Goal: Information Seeking & Learning: Find specific fact

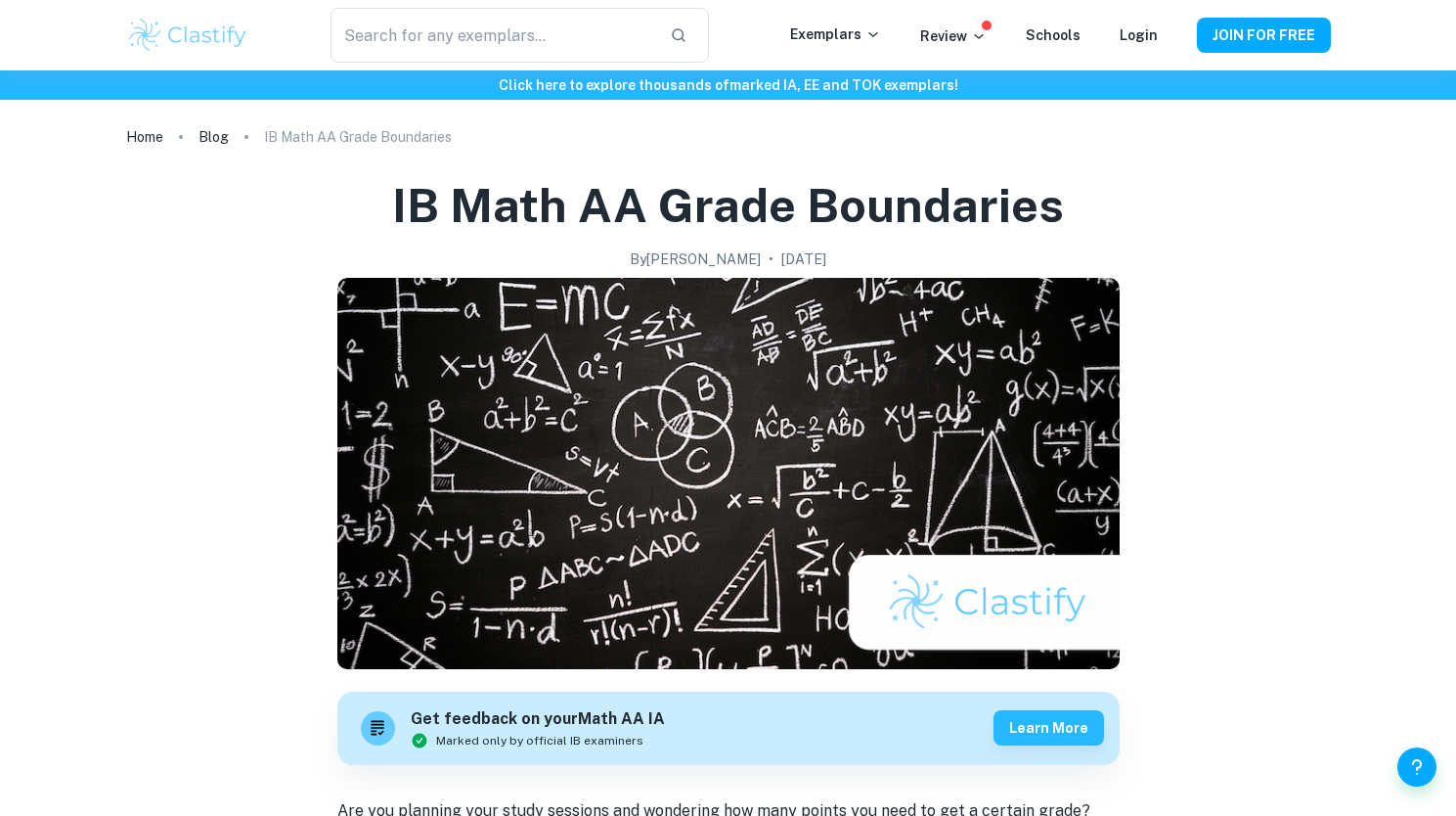
scroll to position [1136, 0]
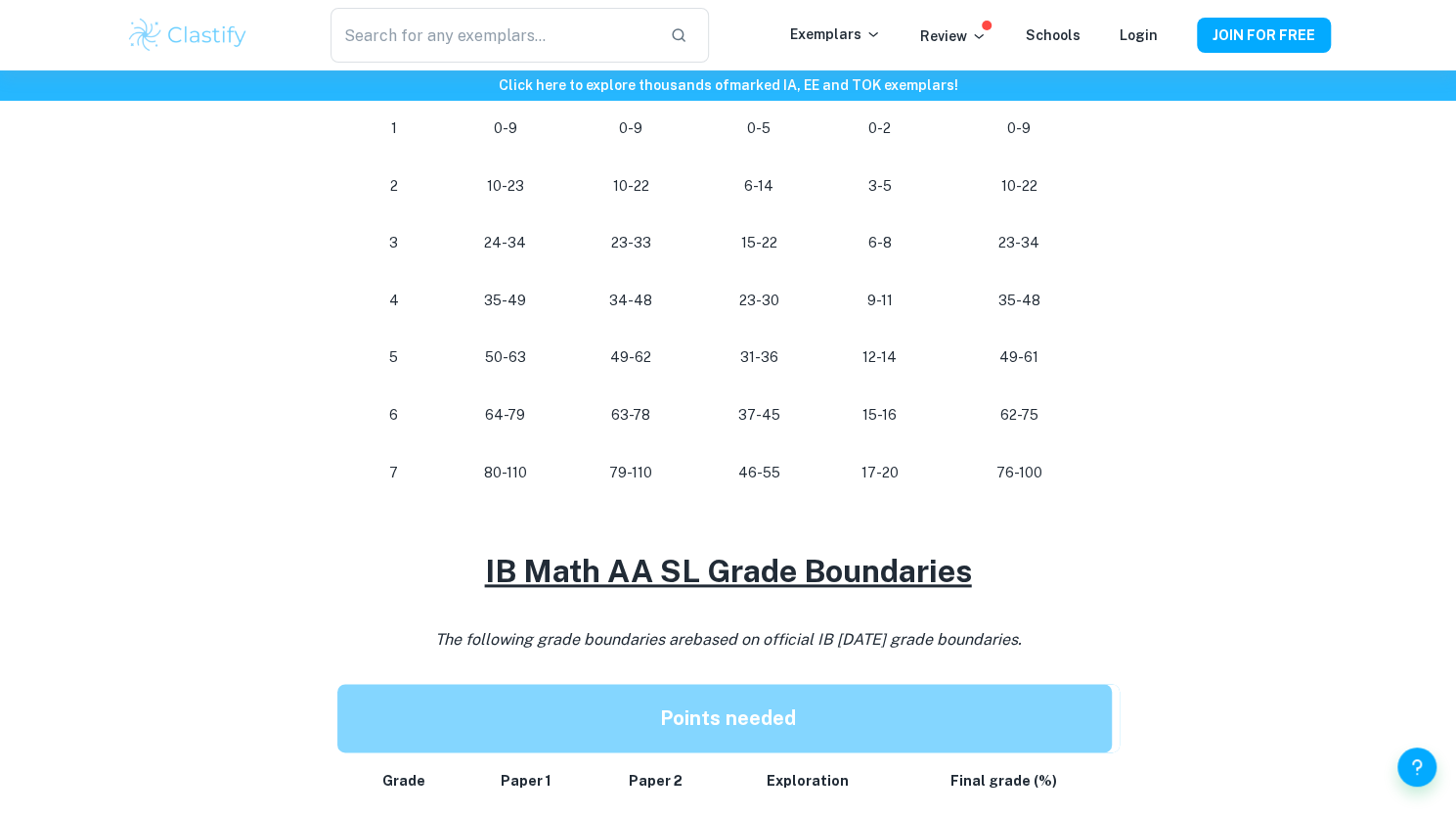
click at [899, 272] on td "9-11" at bounding box center [880, 301] width 113 height 58
click at [889, 244] on p "6-8" at bounding box center [879, 243] width 83 height 27
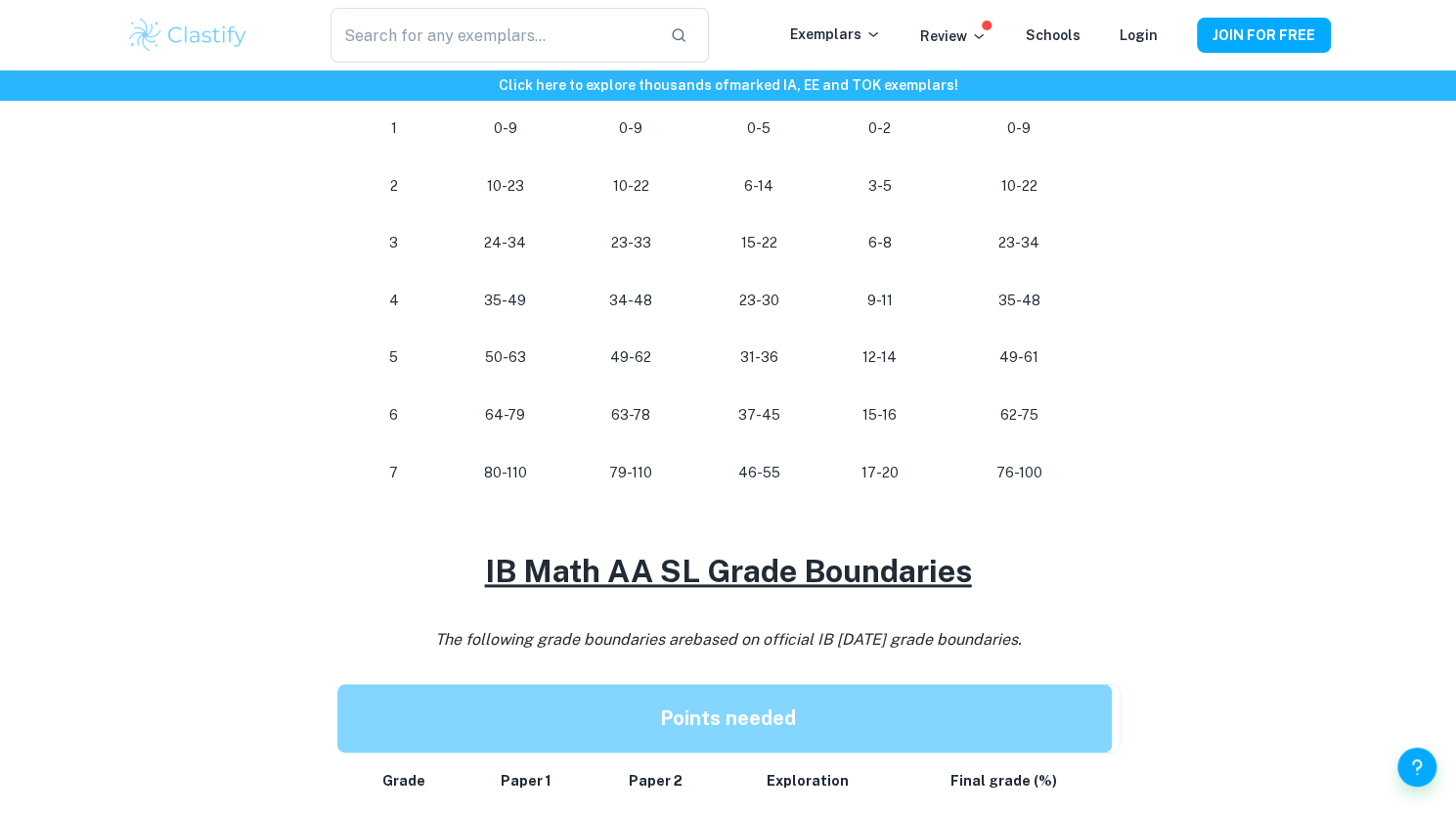
click at [889, 244] on p "6-8" at bounding box center [879, 243] width 83 height 27
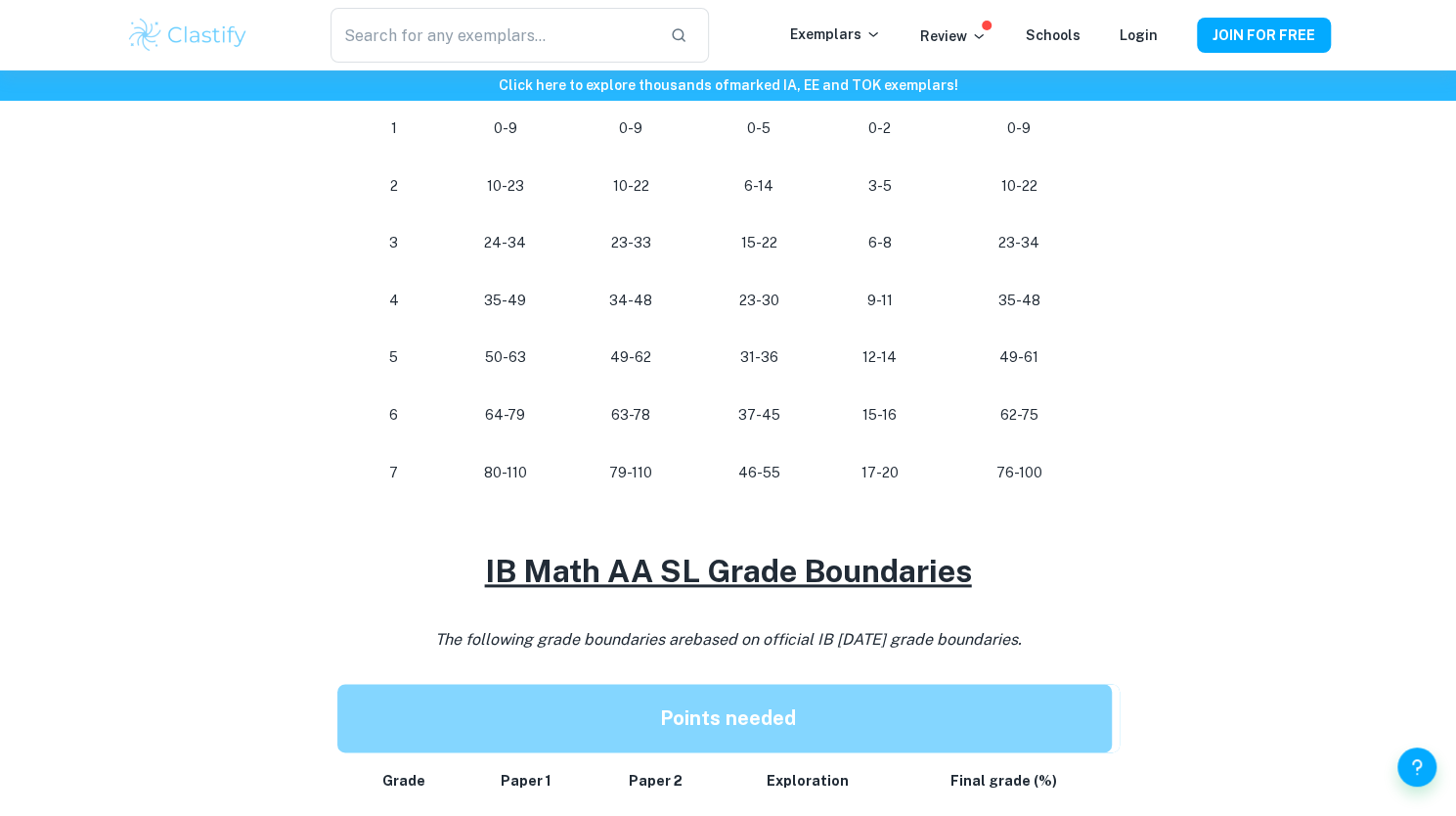
click at [827, 286] on td "9-11" at bounding box center [880, 301] width 113 height 58
